Goal: Transaction & Acquisition: Purchase product/service

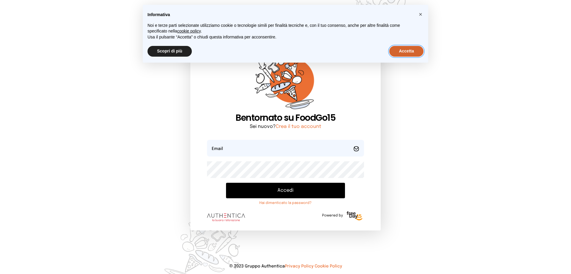
click at [398, 49] on button "Accetta" at bounding box center [407, 51] width 34 height 11
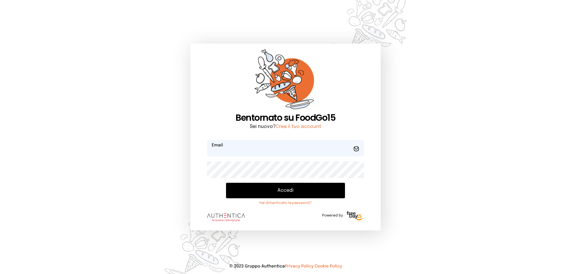
click at [286, 146] on input "email" at bounding box center [285, 148] width 157 height 17
type input "*"
type input "**********"
click at [288, 192] on button "Accedi" at bounding box center [285, 189] width 119 height 15
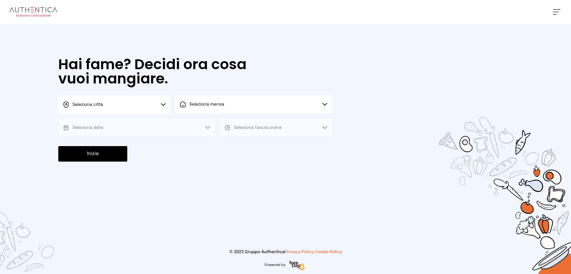
click at [164, 103] on icon at bounding box center [163, 104] width 5 height 3
click at [157, 119] on li "Terni" at bounding box center [114, 122] width 112 height 16
click at [211, 106] on span "Seleziona mensa" at bounding box center [207, 104] width 35 height 4
click at [216, 123] on span "Mensa interna" at bounding box center [209, 121] width 38 height 6
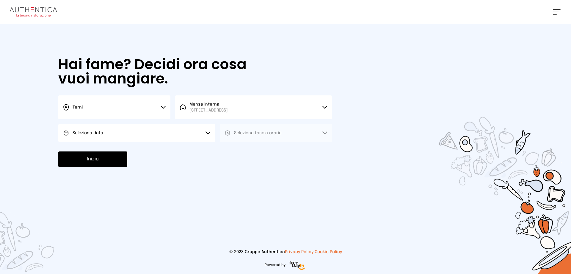
click at [188, 135] on button "Seleziona data" at bounding box center [136, 133] width 157 height 18
click at [184, 144] on li "[DATE], [DATE]" at bounding box center [136, 149] width 157 height 15
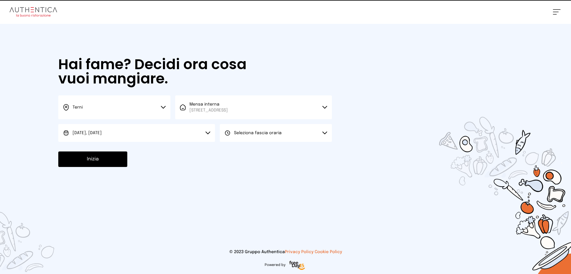
click at [245, 135] on span "Seleziona fascia oraria" at bounding box center [258, 133] width 48 height 6
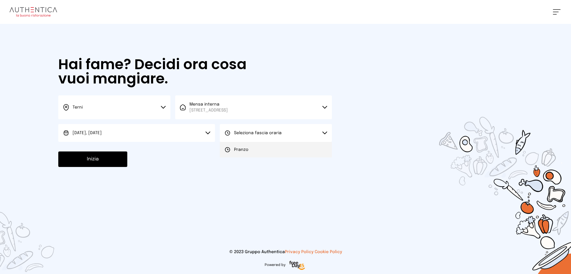
drag, startPoint x: 247, startPoint y: 149, endPoint x: 212, endPoint y: 163, distance: 38.1
click at [247, 150] on span "Pranzo" at bounding box center [241, 149] width 14 height 6
click at [104, 162] on button "Inizia" at bounding box center [92, 158] width 69 height 15
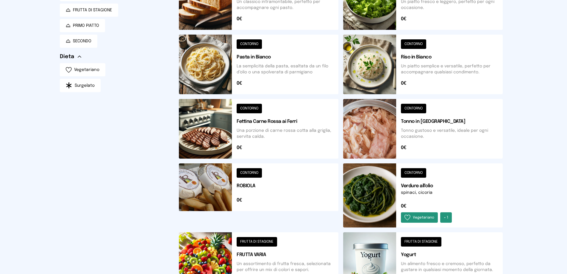
scroll to position [179, 0]
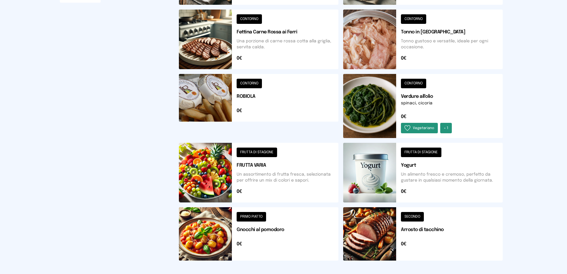
click at [257, 17] on button at bounding box center [259, 40] width 160 height 60
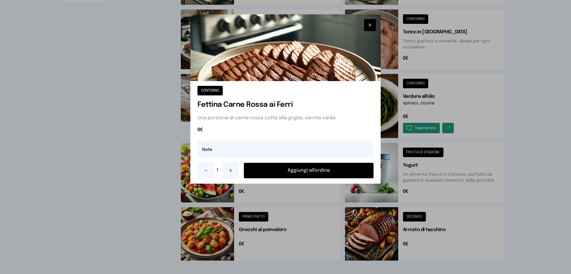
click at [306, 171] on button "Aggiungi all'ordine" at bounding box center [309, 169] width 130 height 15
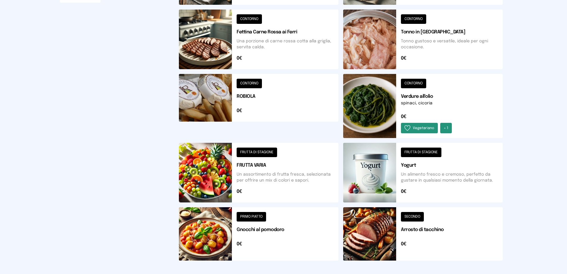
click at [423, 85] on button at bounding box center [423, 106] width 160 height 64
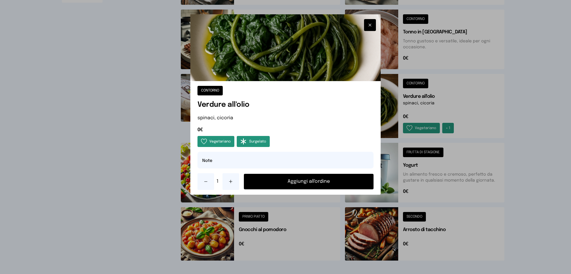
click at [296, 183] on button "Aggiungi all'ordine" at bounding box center [309, 181] width 130 height 15
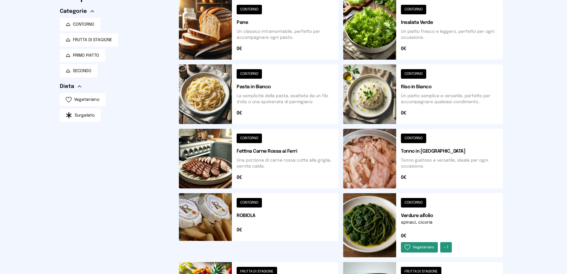
scroll to position [0, 0]
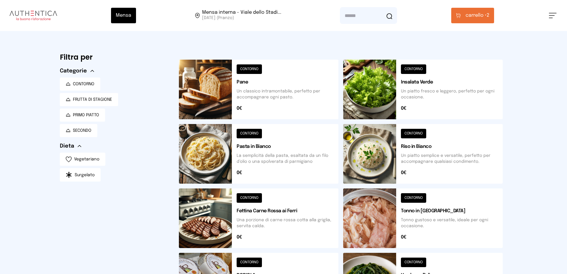
click at [253, 70] on button at bounding box center [259, 90] width 160 height 60
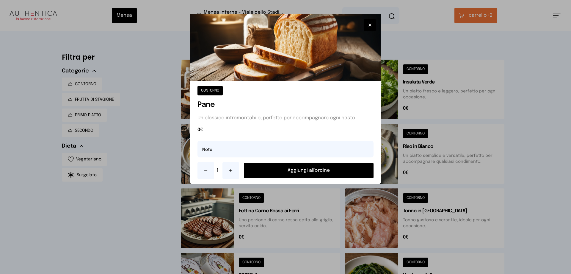
click at [302, 171] on button "Aggiungi all'ordine" at bounding box center [309, 169] width 130 height 15
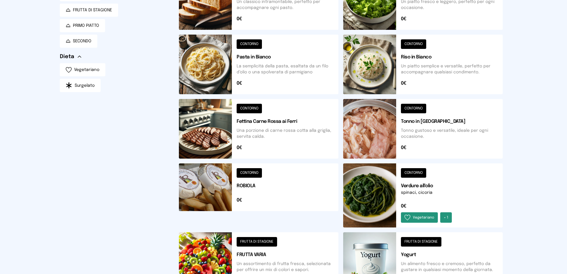
scroll to position [208, 0]
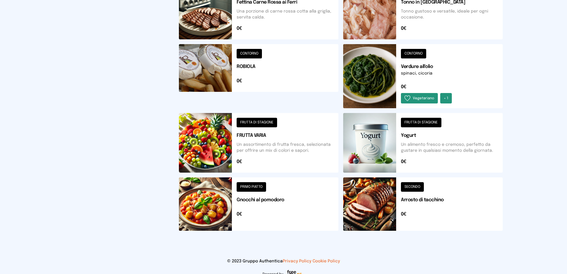
click at [268, 124] on button at bounding box center [259, 143] width 160 height 60
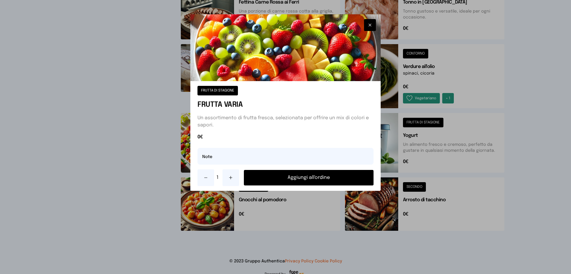
click at [303, 178] on button "Aggiungi all'ordine" at bounding box center [309, 177] width 130 height 15
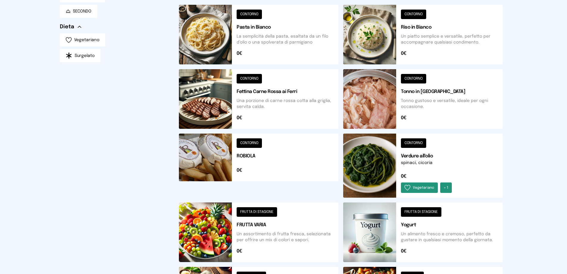
scroll to position [0, 0]
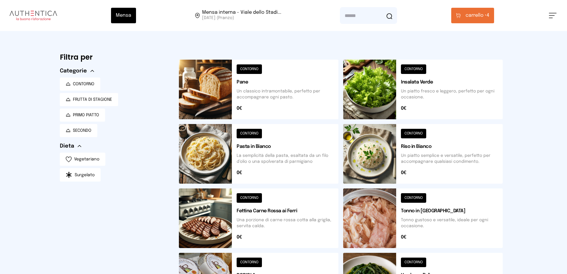
click at [471, 14] on span "carrello •" at bounding box center [475, 15] width 21 height 7
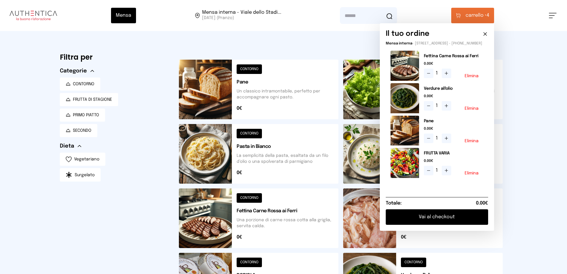
click at [440, 220] on button "Vai al checkout" at bounding box center [437, 216] width 102 height 15
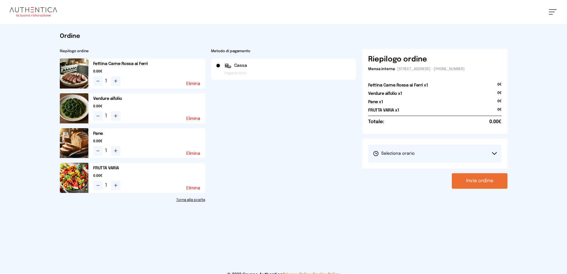
click at [494, 151] on button "Seleziona orario" at bounding box center [434, 153] width 133 height 18
click at [436, 169] on li "1° Turno (13:00 - 15:00)" at bounding box center [434, 169] width 133 height 15
click at [476, 185] on button "Invia ordine" at bounding box center [480, 180] width 56 height 15
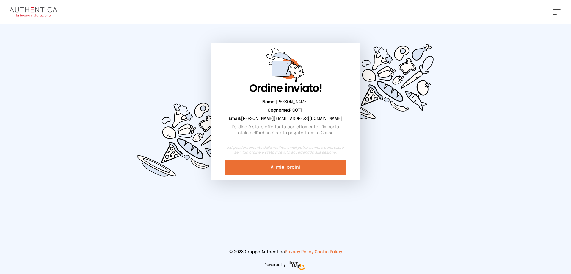
click at [290, 163] on link "Ai miei ordini" at bounding box center [285, 167] width 121 height 15
